Goal: Answer question/provide support: Share knowledge or assist other users

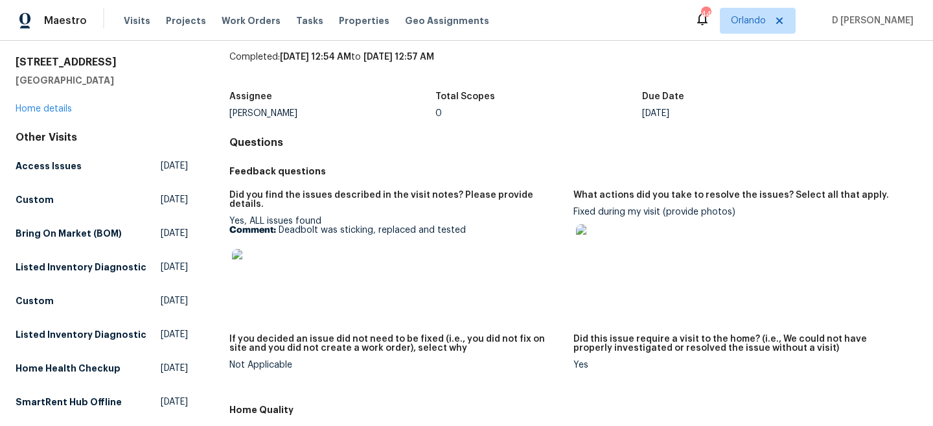
scroll to position [63, 0]
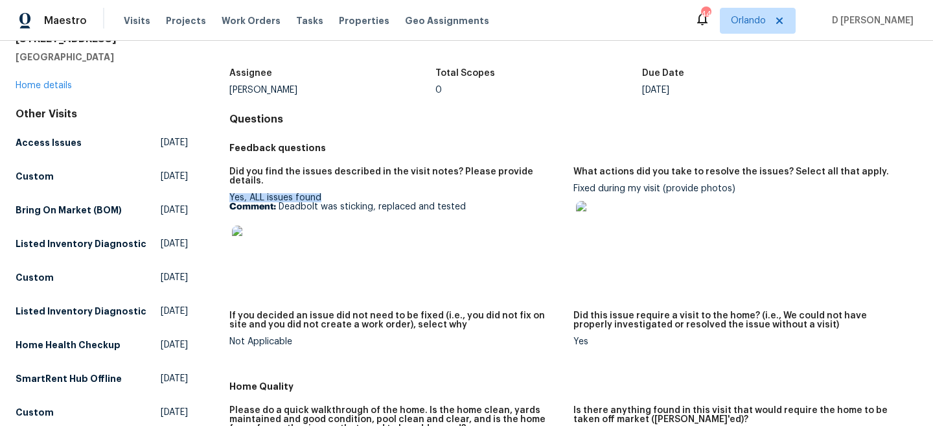
drag, startPoint x: 231, startPoint y: 187, endPoint x: 341, endPoint y: 186, distance: 110.2
click at [341, 193] on div "Yes, ALL issues found Comment: Deadbolt was sticking, replaced and tested" at bounding box center [396, 234] width 334 height 82
copy div "Yes, ALL issues found"
drag, startPoint x: 279, startPoint y: 194, endPoint x: 486, endPoint y: 194, distance: 206.7
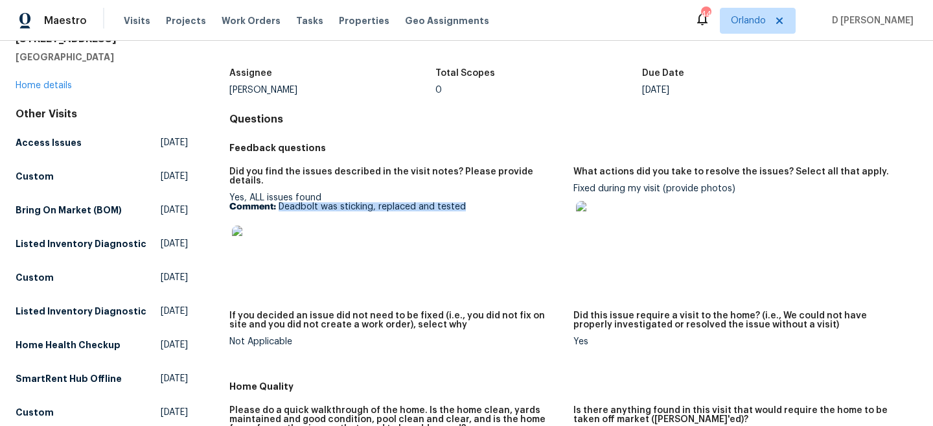
click at [486, 202] on p "Comment: Deadbolt was sticking, replaced and tested" at bounding box center [396, 206] width 334 height 9
copy p "Deadbolt was sticking, replaced and tested"
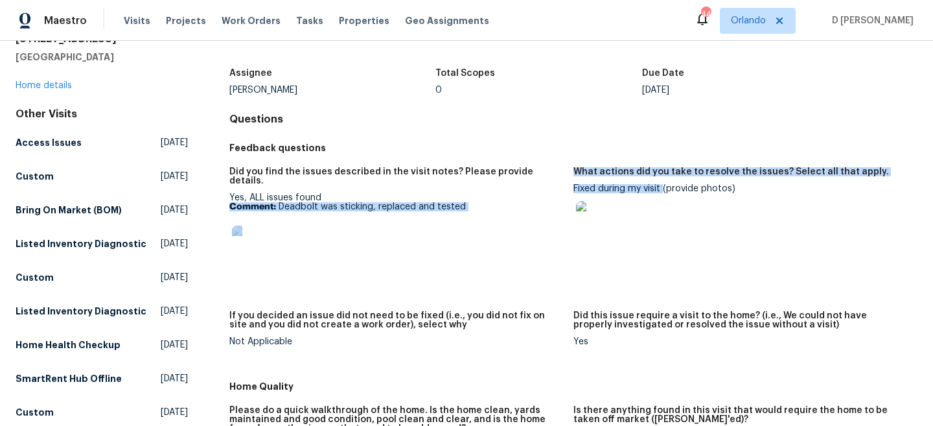
drag, startPoint x: 572, startPoint y: 187, endPoint x: 661, endPoint y: 186, distance: 88.8
click at [661, 186] on div "Did you find the issues described in the visit notes? Please provide details. Y…" at bounding box center [573, 266] width 688 height 215
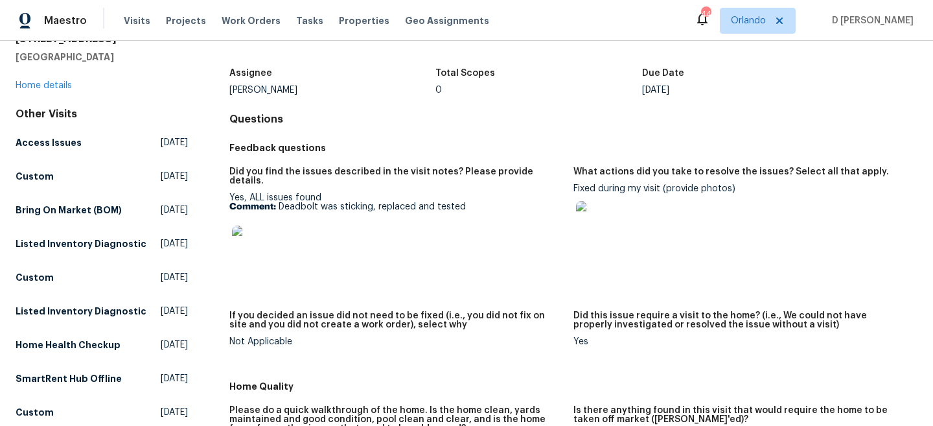
click at [664, 191] on div "Fixed during my visit (provide photos)" at bounding box center [740, 217] width 334 height 66
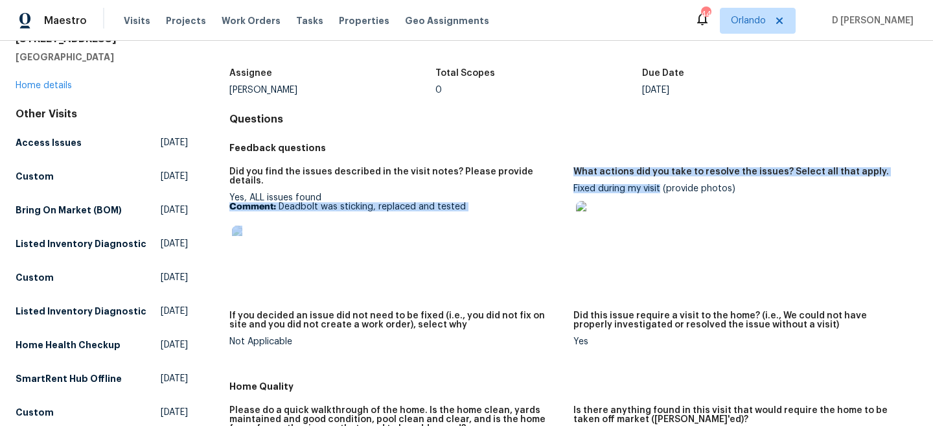
drag, startPoint x: 572, startPoint y: 189, endPoint x: 661, endPoint y: 189, distance: 88.8
click at [661, 189] on div "Did you find the issues described in the visit notes? Please provide details. Y…" at bounding box center [573, 266] width 688 height 215
drag, startPoint x: 664, startPoint y: 189, endPoint x: 572, endPoint y: 189, distance: 91.4
click at [572, 189] on div "Did you find the issues described in the visit notes? Please provide details. Y…" at bounding box center [573, 266] width 688 height 215
click at [572, 189] on figure "Did you find the issues described in the visit notes? Please provide details. Y…" at bounding box center [401, 231] width 344 height 128
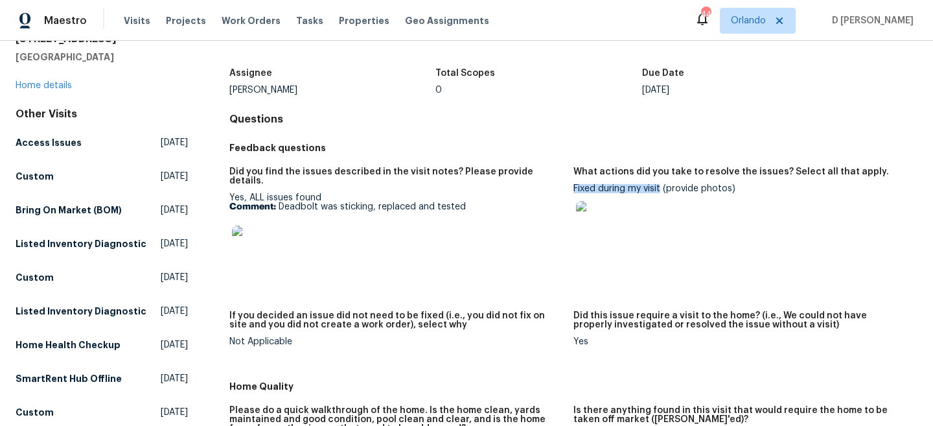
drag, startPoint x: 662, startPoint y: 187, endPoint x: 573, endPoint y: 187, distance: 88.1
click at [573, 187] on div "Fixed during my visit (provide photos)" at bounding box center [740, 217] width 334 height 66
copy div "Fixed during my visit"
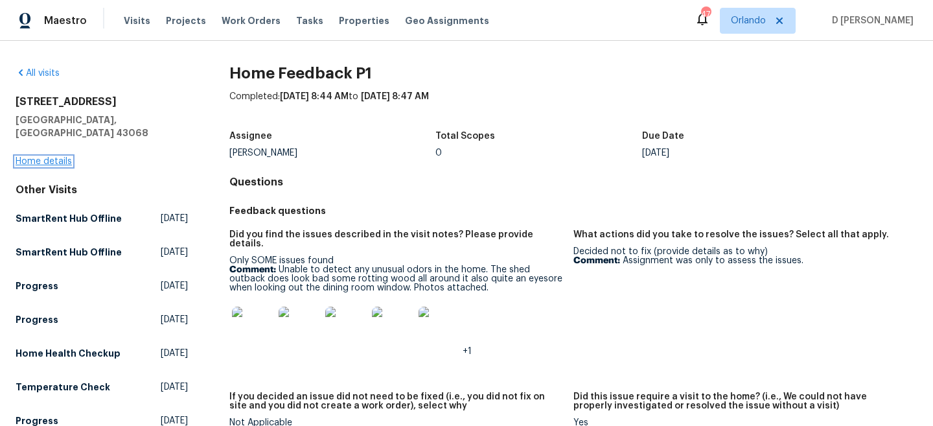
click at [53, 157] on link "Home details" at bounding box center [44, 161] width 56 height 9
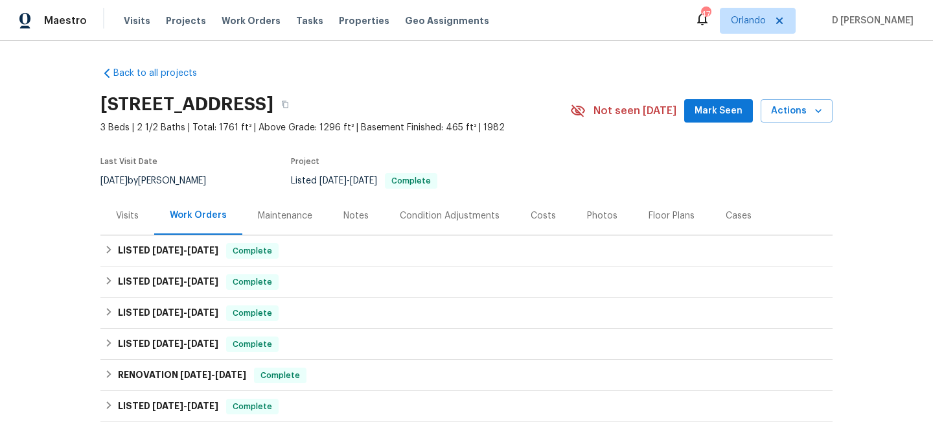
click at [121, 210] on div "Visits" at bounding box center [127, 215] width 23 height 13
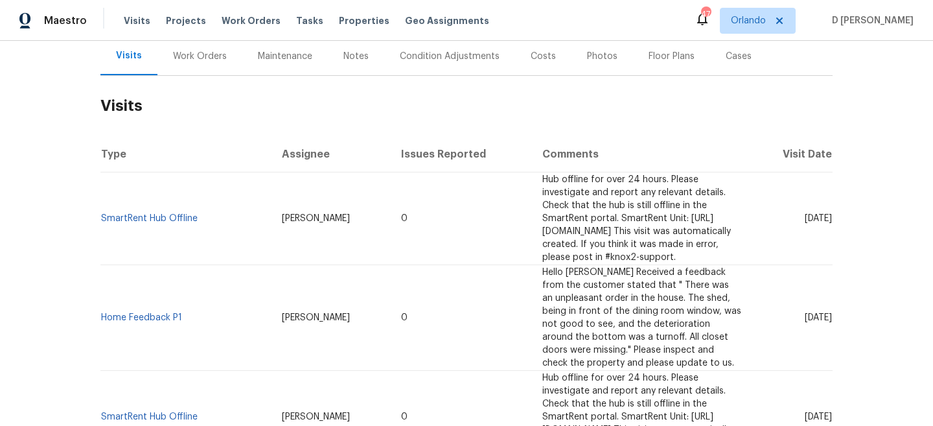
scroll to position [162, 0]
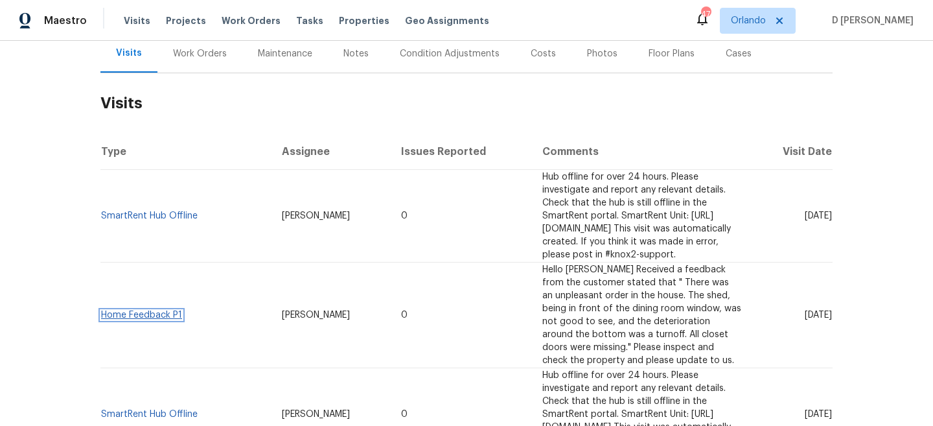
click at [157, 310] on link "Home Feedback P1" at bounding box center [141, 314] width 81 height 9
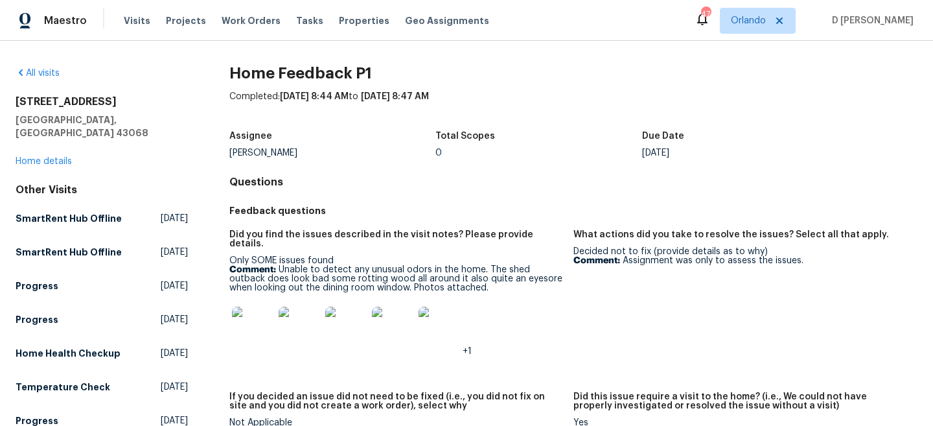
click at [257, 312] on img at bounding box center [252, 326] width 41 height 41
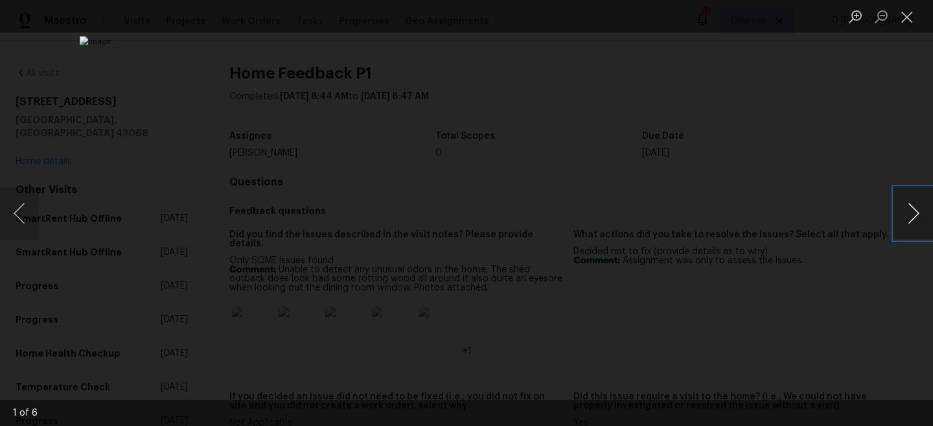
click at [910, 213] on button "Next image" at bounding box center [913, 213] width 39 height 52
click at [910, 212] on button "Next image" at bounding box center [913, 213] width 39 height 52
click at [905, 19] on button "Close lightbox" at bounding box center [907, 16] width 26 height 23
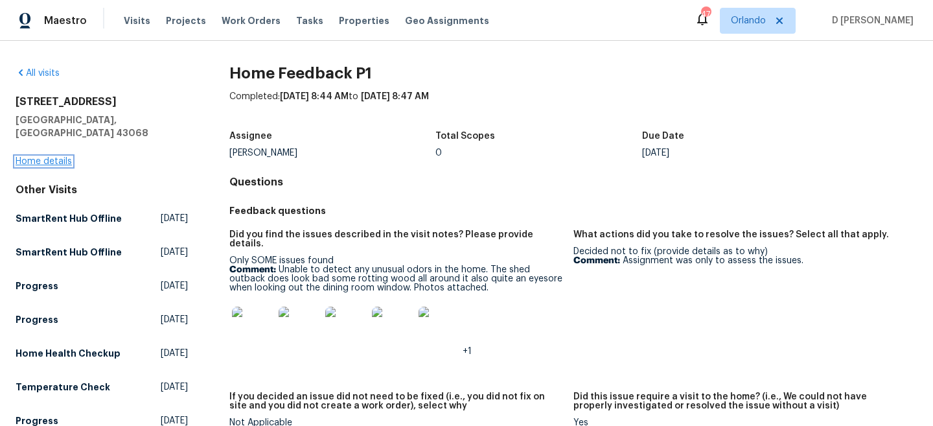
click at [45, 157] on link "Home details" at bounding box center [44, 161] width 56 height 9
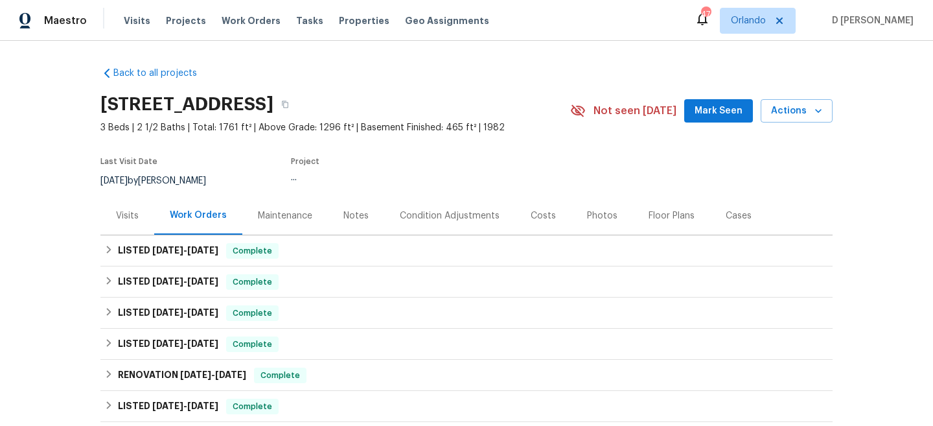
click at [128, 217] on div "Visits" at bounding box center [127, 215] width 23 height 13
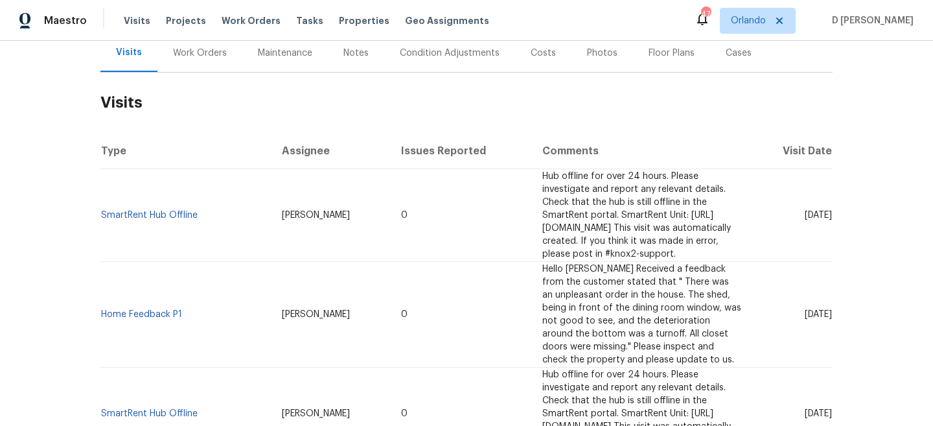
scroll to position [168, 0]
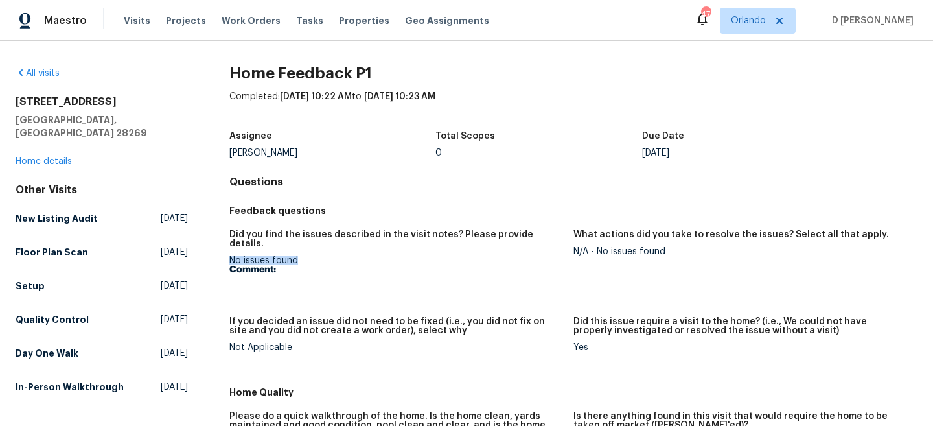
drag, startPoint x: 223, startPoint y: 253, endPoint x: 325, endPoint y: 253, distance: 102.4
click at [325, 253] on div "All visits 6350 Royal Celadon Way Charlotte, NC 28269 Home details Other Visits…" at bounding box center [467, 412] width 902 height 691
copy div "No issues found"
drag, startPoint x: 16, startPoint y: 103, endPoint x: 153, endPoint y: 104, distance: 137.4
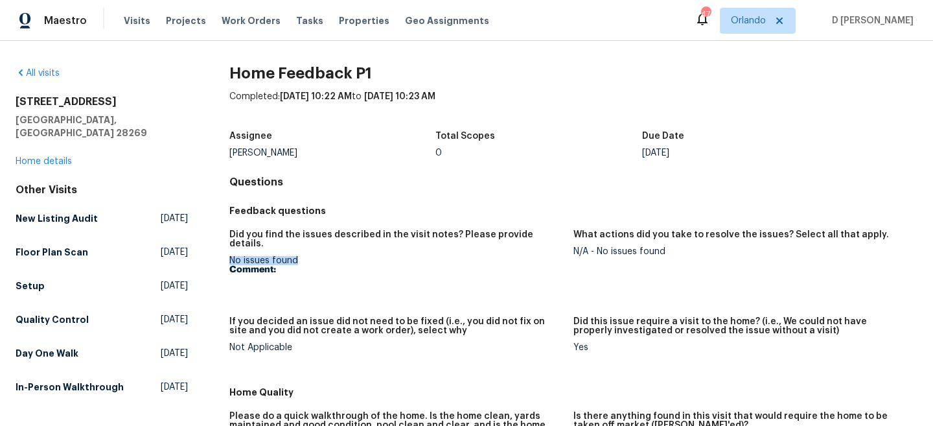
click at [153, 104] on h2 "6350 Royal Celadon Way" at bounding box center [102, 101] width 172 height 13
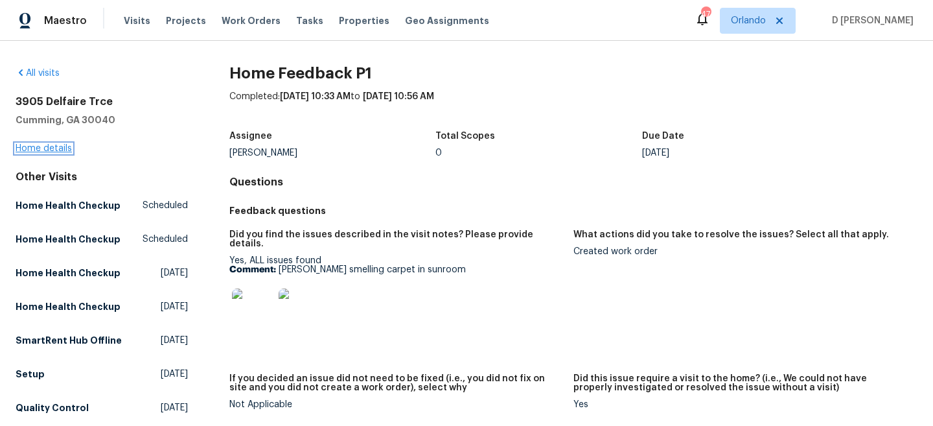
click at [61, 148] on link "Home details" at bounding box center [44, 148] width 56 height 9
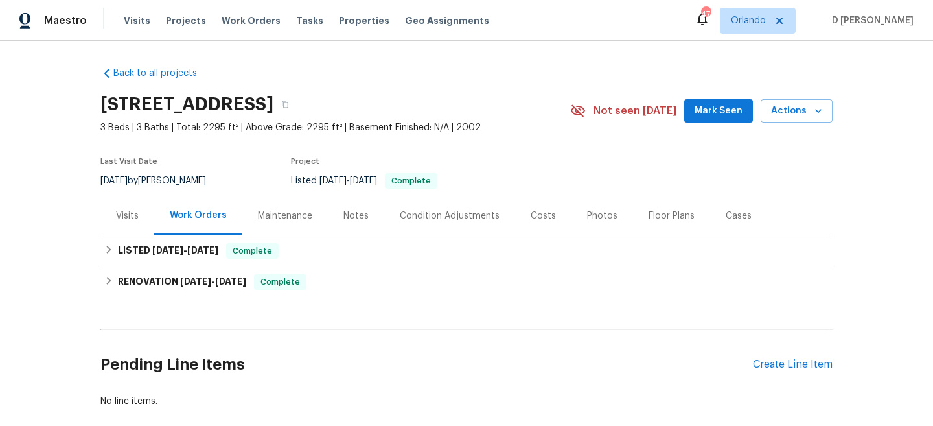
click at [129, 215] on div "Visits" at bounding box center [127, 215] width 23 height 13
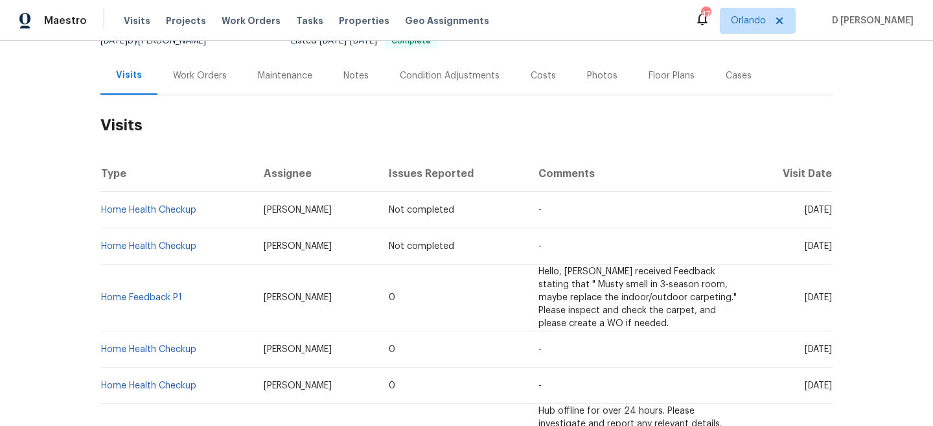
scroll to position [141, 0]
drag, startPoint x: 224, startPoint y: 291, endPoint x: 301, endPoint y: 291, distance: 77.1
click at [301, 291] on td "Carmen Childs" at bounding box center [316, 296] width 126 height 67
copy span "Carmen Childs"
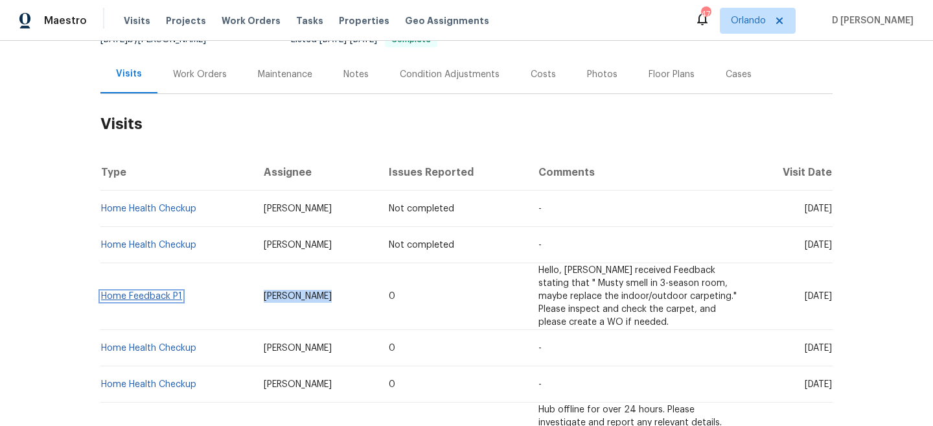
click at [170, 292] on link "Home Feedback P1" at bounding box center [141, 296] width 81 height 9
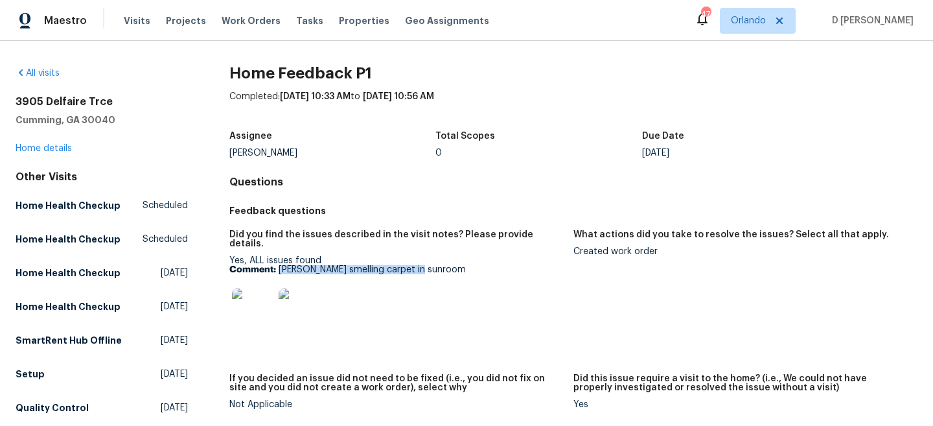
drag, startPoint x: 280, startPoint y: 258, endPoint x: 463, endPoint y: 259, distance: 182.7
click at [463, 265] on p "Comment: Misty smelling carpet in sunroom" at bounding box center [396, 269] width 334 height 9
copy p "Misty smelling carpet in sunroom"
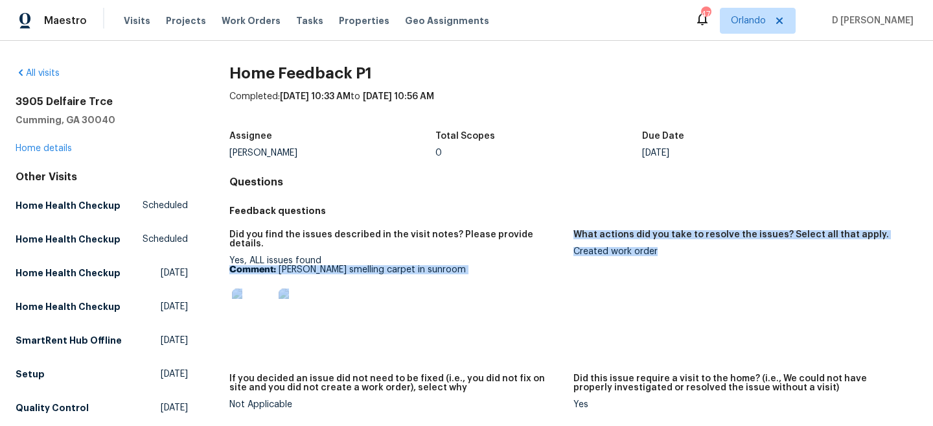
drag, startPoint x: 572, startPoint y: 249, endPoint x: 689, endPoint y: 249, distance: 116.6
click at [689, 249] on div "Did you find the issues described in the visit notes? Please provide details. Y…" at bounding box center [573, 329] width 688 height 215
click at [689, 249] on div "Created work order" at bounding box center [740, 251] width 334 height 9
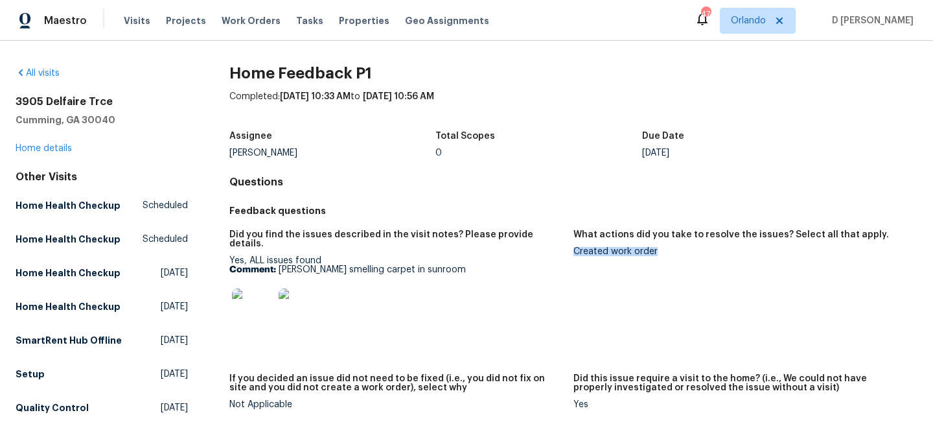
drag, startPoint x: 575, startPoint y: 251, endPoint x: 654, endPoint y: 251, distance: 79.1
click at [654, 251] on div "Created work order" at bounding box center [740, 251] width 334 height 9
copy div "Created work order"
click at [61, 145] on link "Home details" at bounding box center [44, 148] width 56 height 9
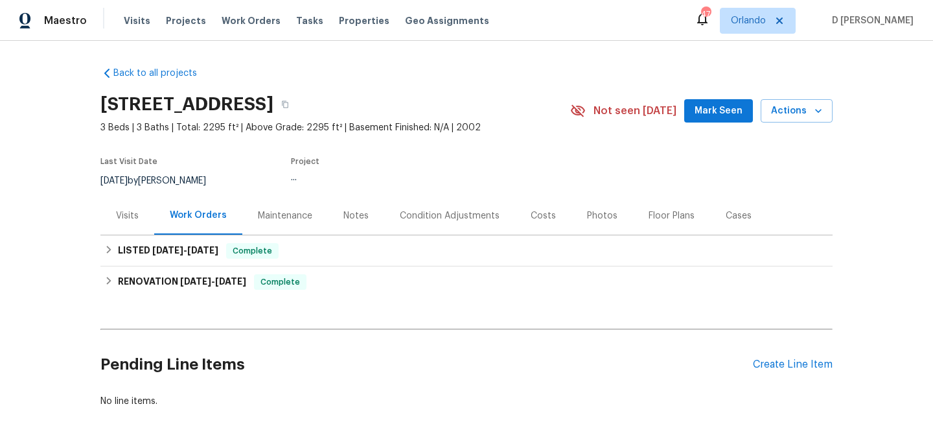
click at [104, 207] on div "Visits" at bounding box center [127, 215] width 54 height 38
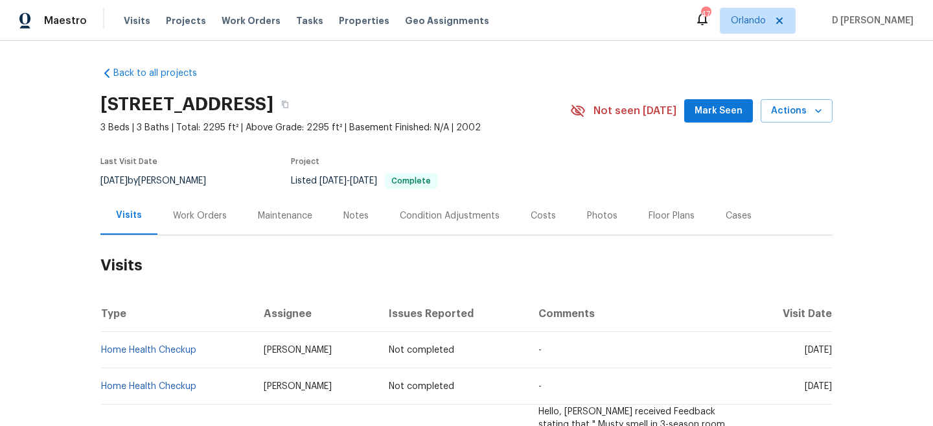
scroll to position [143, 0]
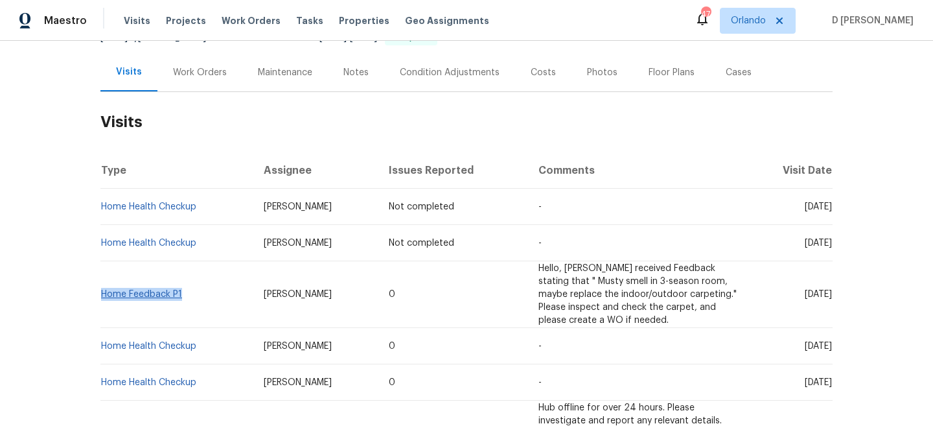
drag, startPoint x: 187, startPoint y: 286, endPoint x: 101, endPoint y: 288, distance: 85.6
click at [101, 288] on td "Home Feedback P1" at bounding box center [176, 294] width 153 height 67
copy link "Home Feedback P1"
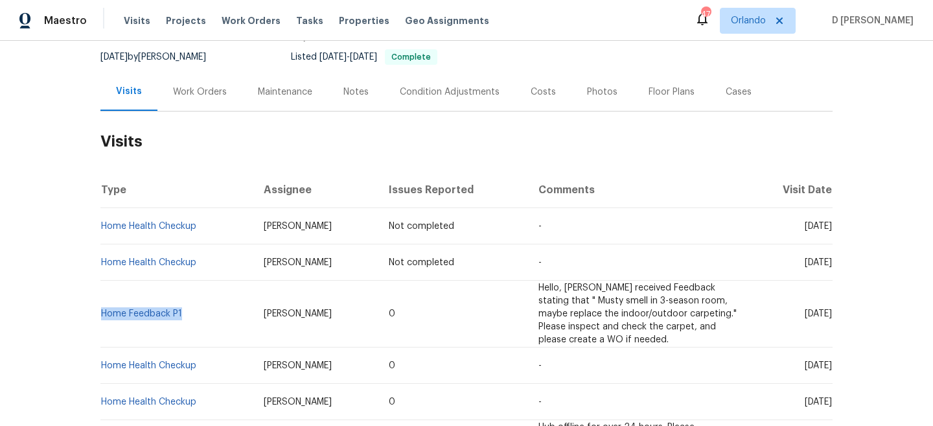
scroll to position [125, 0]
copy link "Home Feedback P1"
